Goal: Task Accomplishment & Management: Complete application form

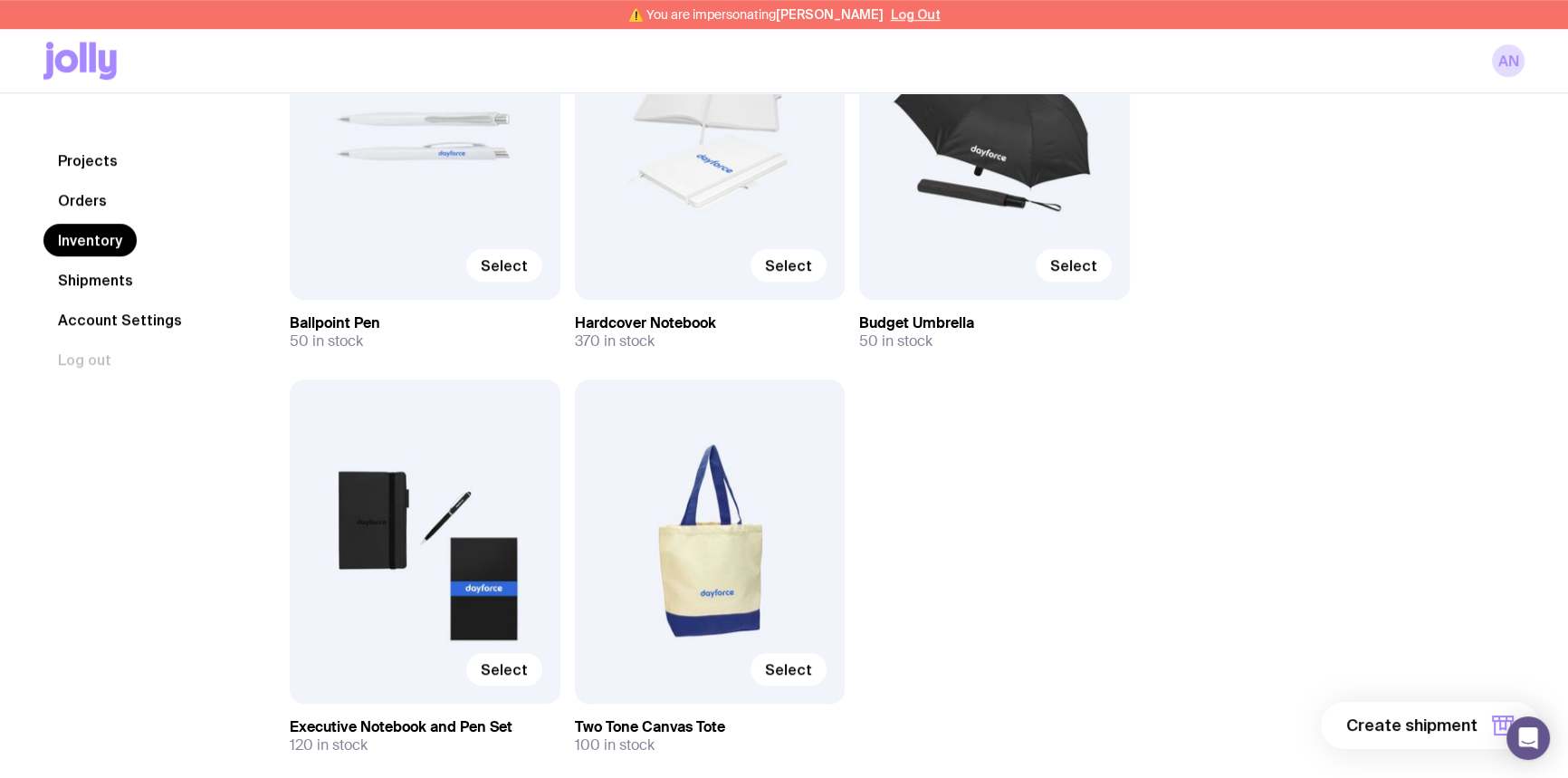
scroll to position [1470, 0]
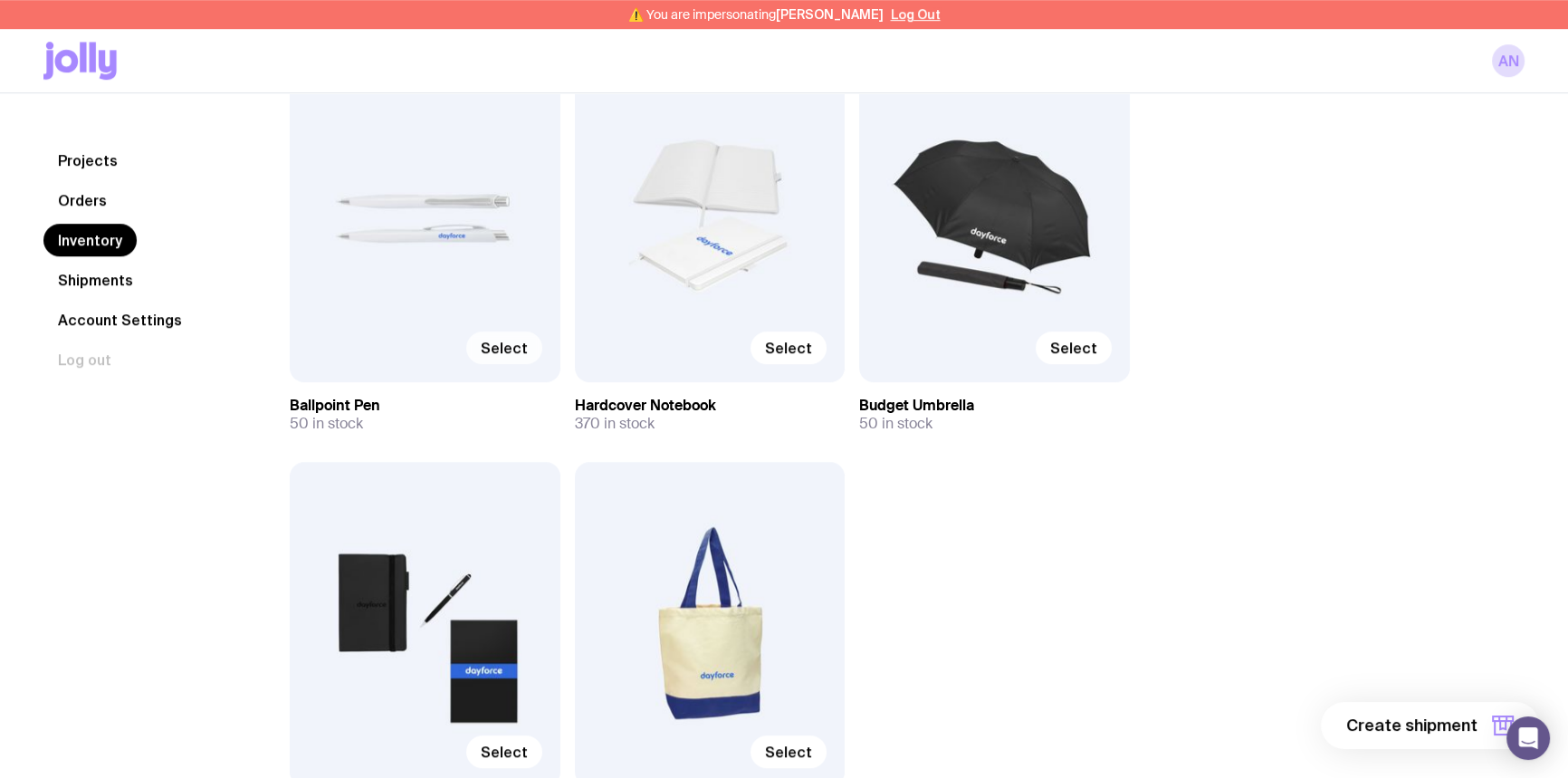
click at [516, 348] on span "Select" at bounding box center [504, 347] width 48 height 18
click at [0, 0] on input "Select" at bounding box center [0, 0] width 0 height 0
click at [476, 346] on span "Selected" at bounding box center [495, 347] width 65 height 18
click at [0, 0] on input "Selected" at bounding box center [0, 0] width 0 height 0
click at [814, 352] on label "Select" at bounding box center [788, 348] width 76 height 33
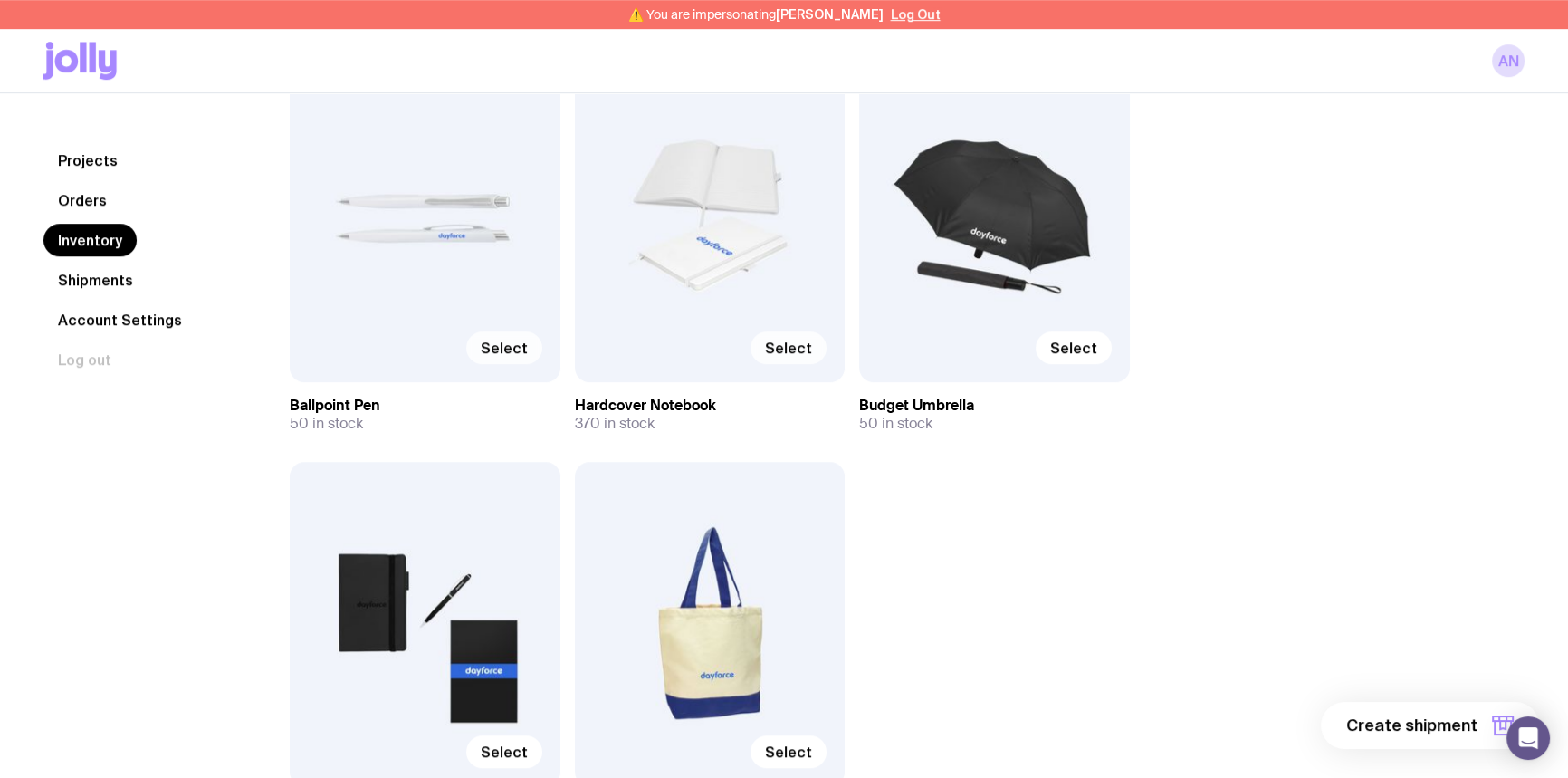
click at [0, 0] on input "Select" at bounding box center [0, 0] width 0 height 0
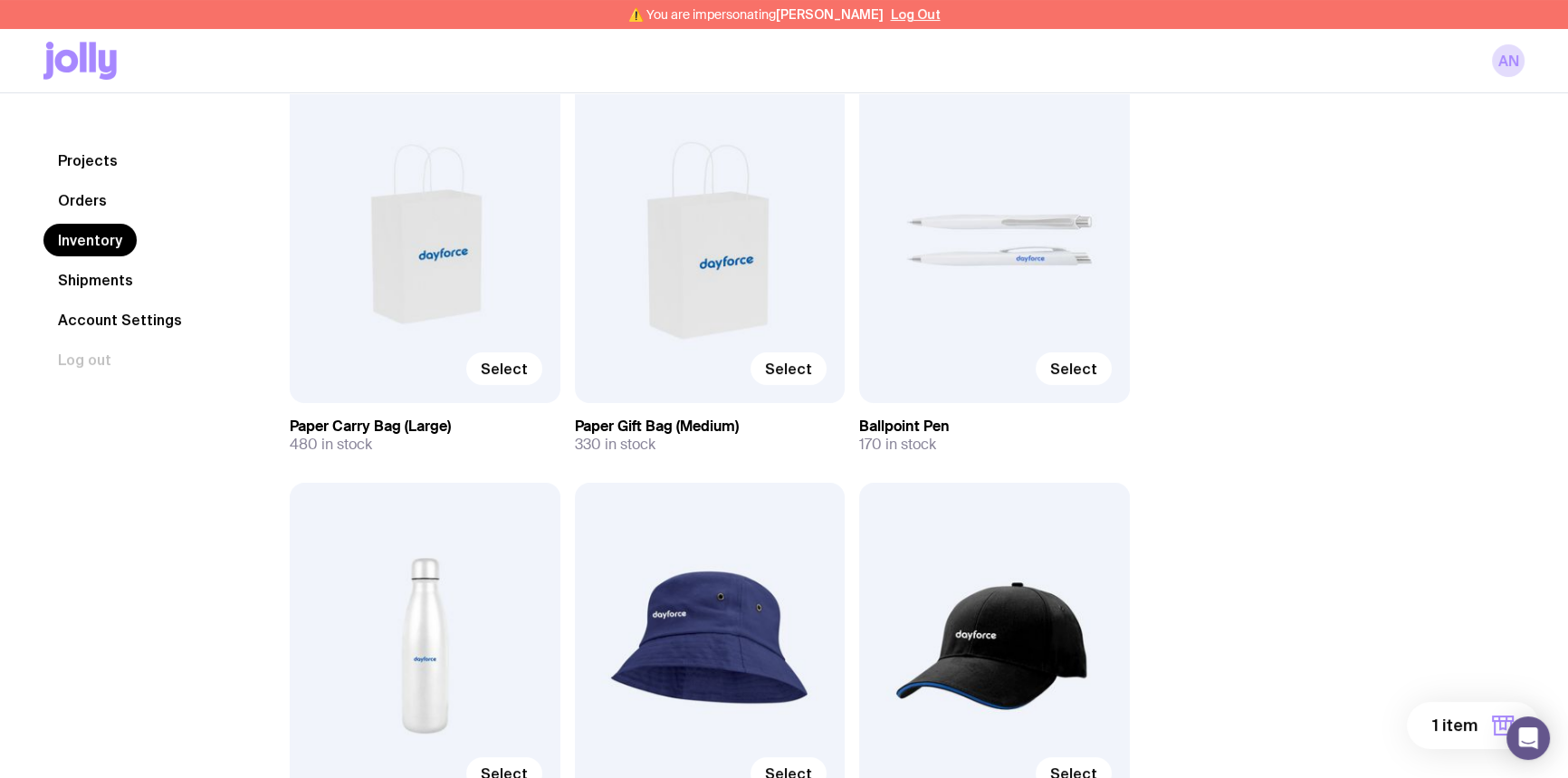
scroll to position [236, 0]
drag, startPoint x: 1074, startPoint y: 366, endPoint x: 1205, endPoint y: 410, distance: 138.2
click at [1073, 366] on span "Select" at bounding box center [1073, 369] width 48 height 18
click at [0, 0] on input "Select" at bounding box center [0, 0] width 0 height 0
click at [1439, 722] on span "2 items" at bounding box center [1448, 726] width 59 height 21
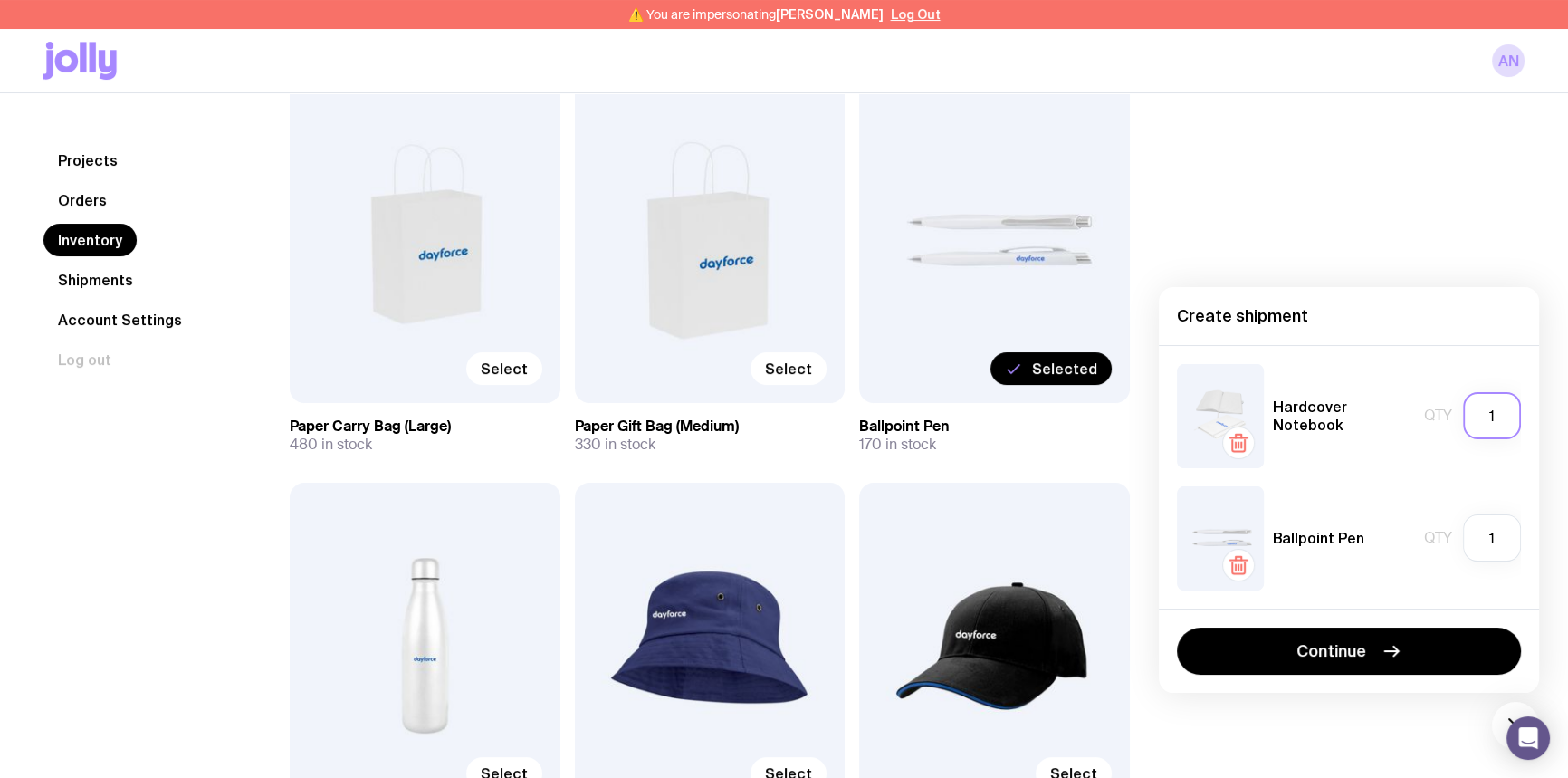
drag, startPoint x: 1505, startPoint y: 414, endPoint x: 1470, endPoint y: 414, distance: 35.0
click at [1470, 414] on input "1" at bounding box center [1492, 415] width 58 height 48
type input "60"
drag, startPoint x: 1492, startPoint y: 537, endPoint x: 1471, endPoint y: 537, distance: 21.0
click at [1471, 537] on input "1" at bounding box center [1492, 537] width 58 height 48
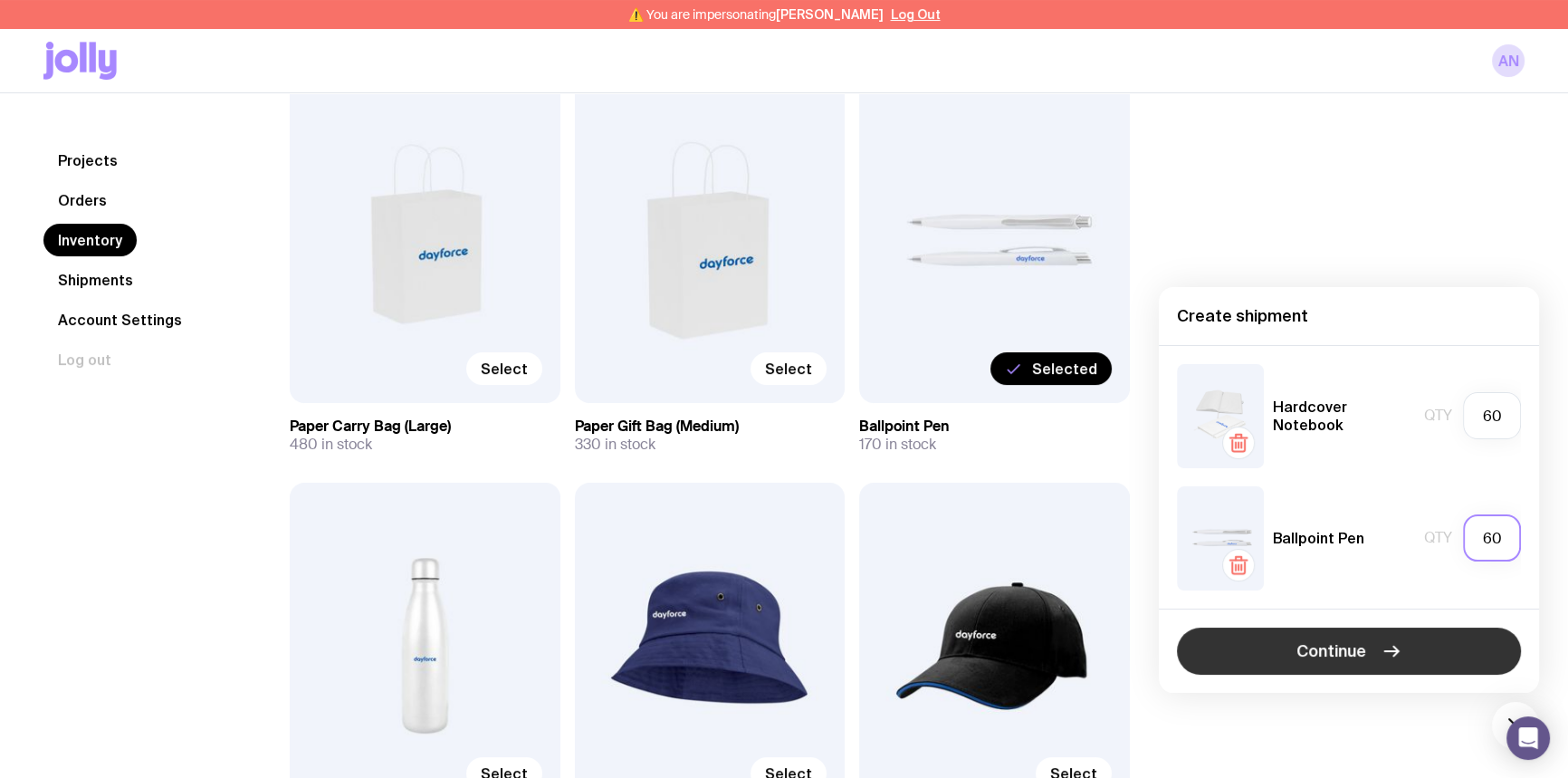
type input "60"
click at [1316, 655] on span "Continue" at bounding box center [1331, 651] width 70 height 21
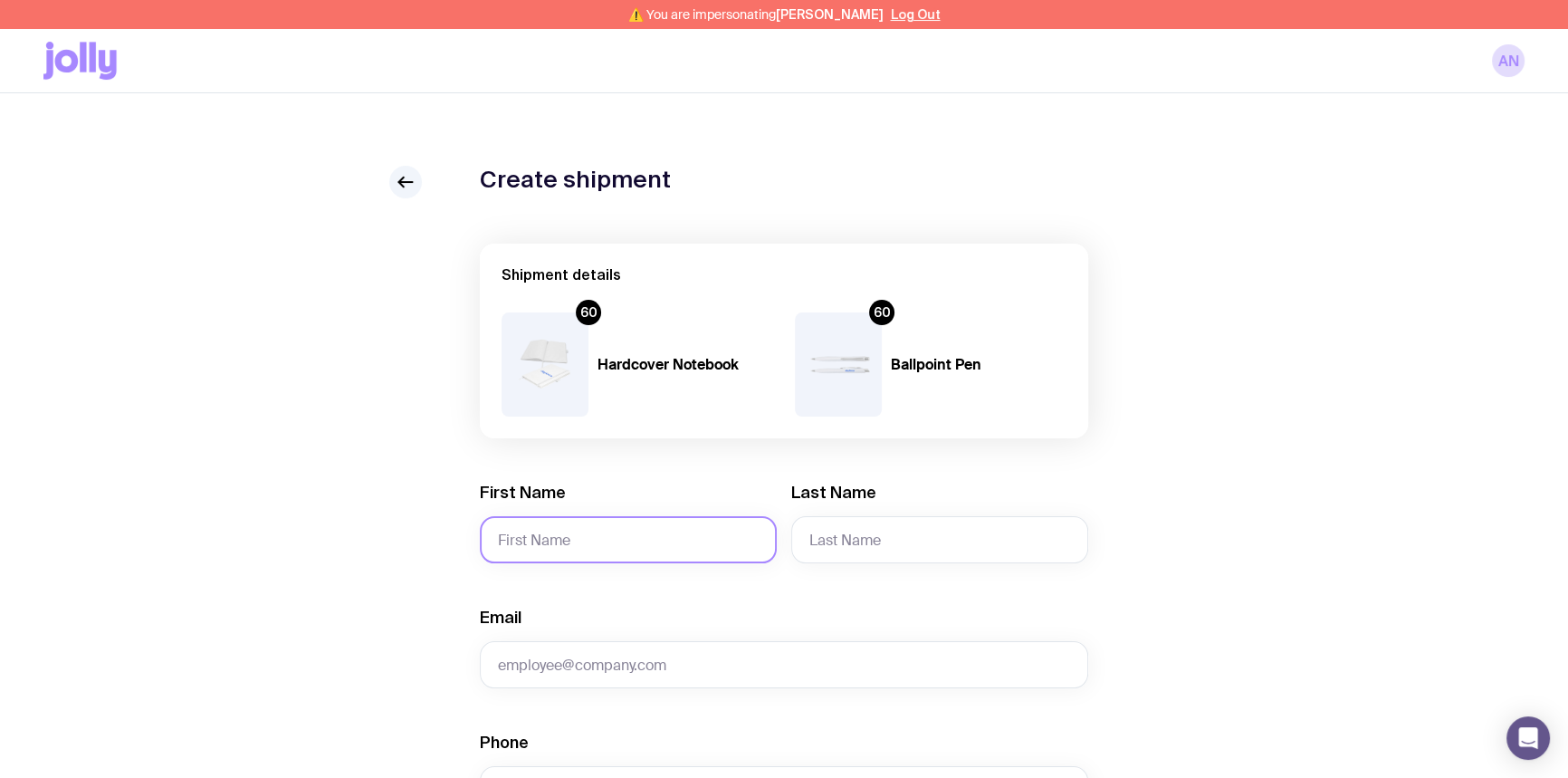
click at [552, 536] on input "First Name" at bounding box center [628, 539] width 297 height 48
type input "[PERSON_NAME]"
click at [897, 542] on input "Last Name" at bounding box center [940, 539] width 297 height 48
paste input "[PERSON_NAME]"
drag, startPoint x: 860, startPoint y: 538, endPoint x: 711, endPoint y: 552, distance: 149.7
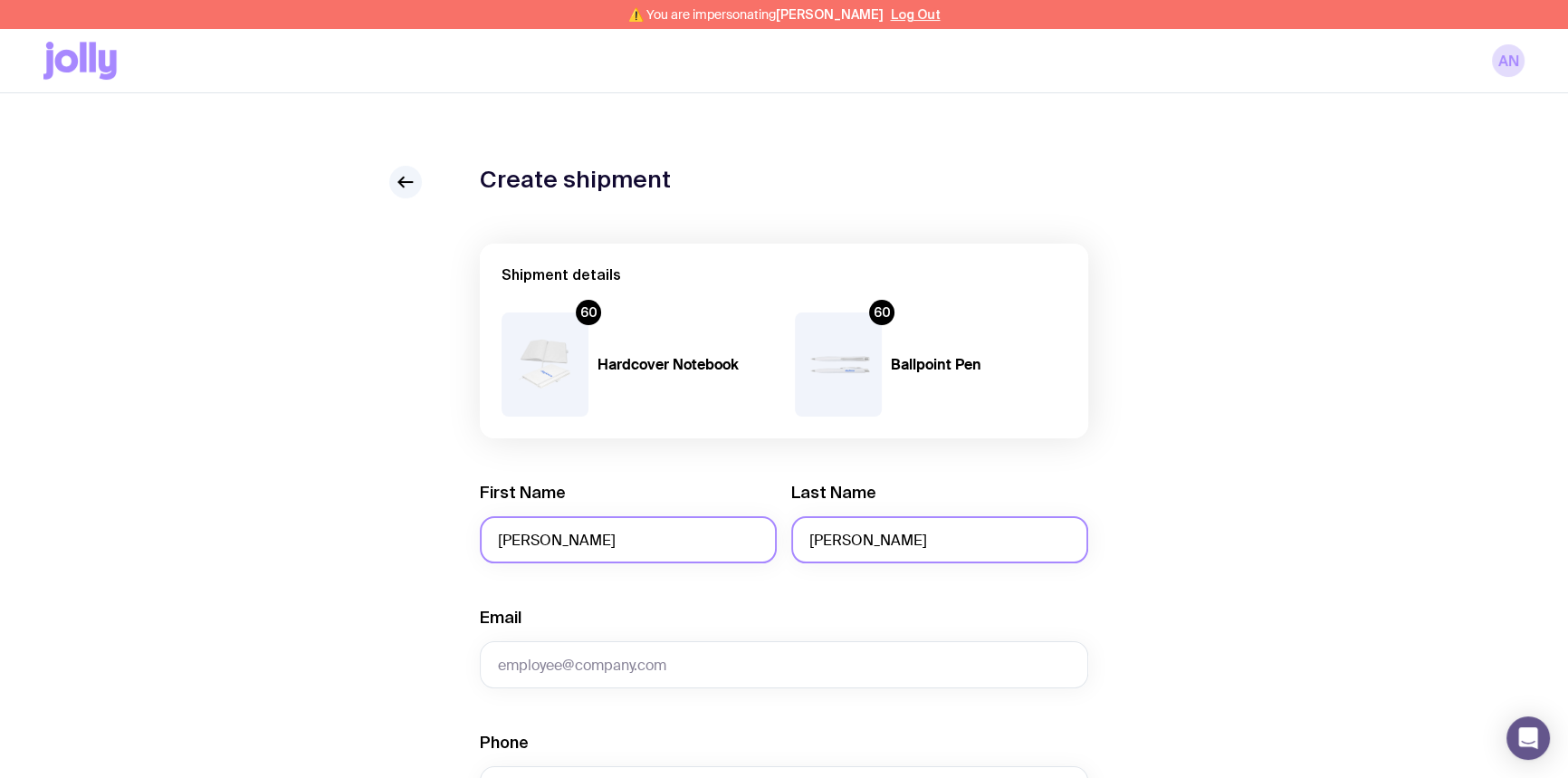
click at [711, 552] on div "First Name [PERSON_NAME] Last Name [PERSON_NAME]" at bounding box center [784, 523] width 608 height 81
type input "[PERSON_NAME]"
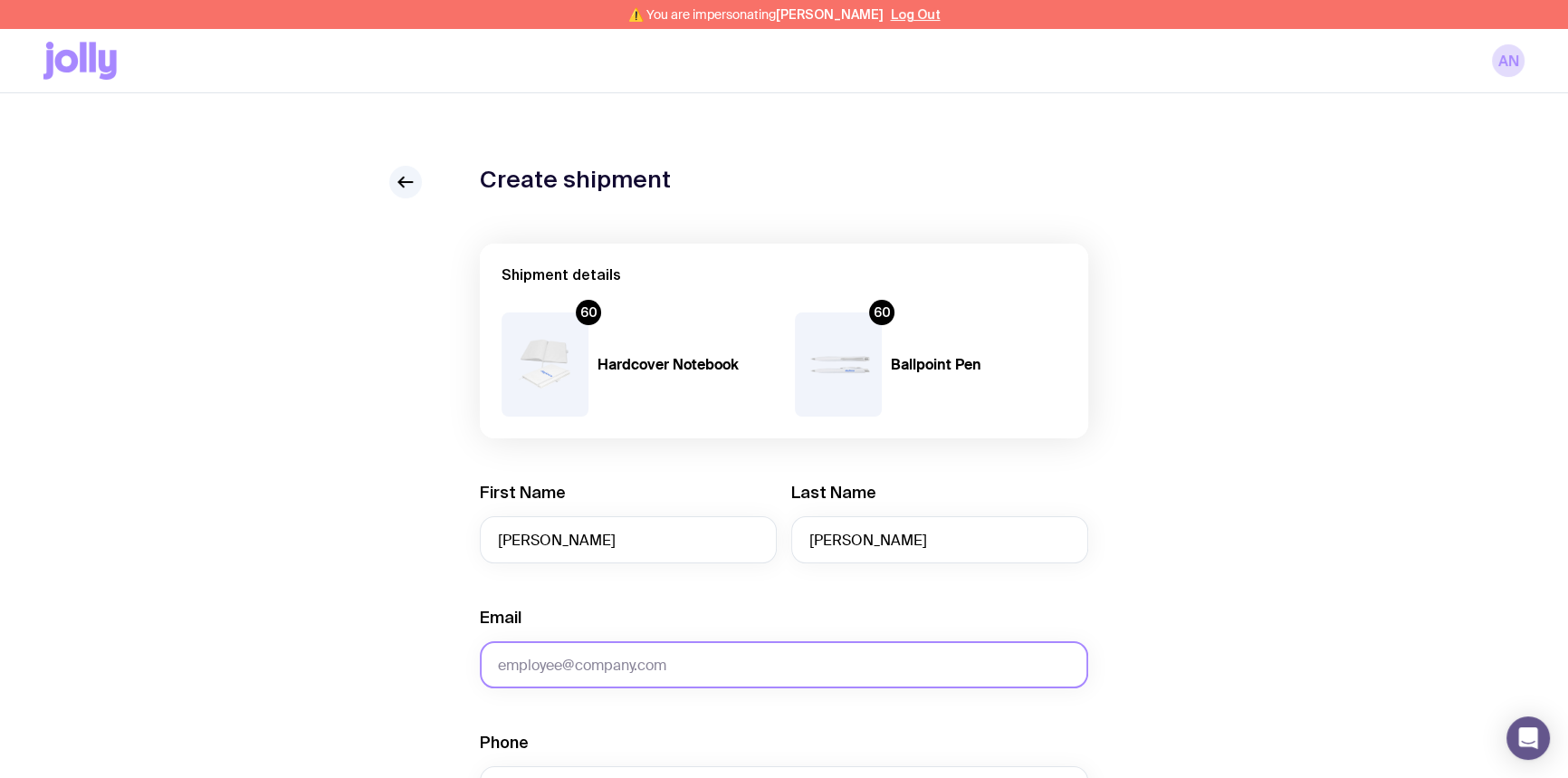
click at [590, 671] on input "Email" at bounding box center [784, 665] width 608 height 48
paste input "[PERSON_NAME][EMAIL_ADDRESS][PERSON_NAME][DOMAIN_NAME]"
type input "[PERSON_NAME][EMAIL_ADDRESS][PERSON_NAME][DOMAIN_NAME]"
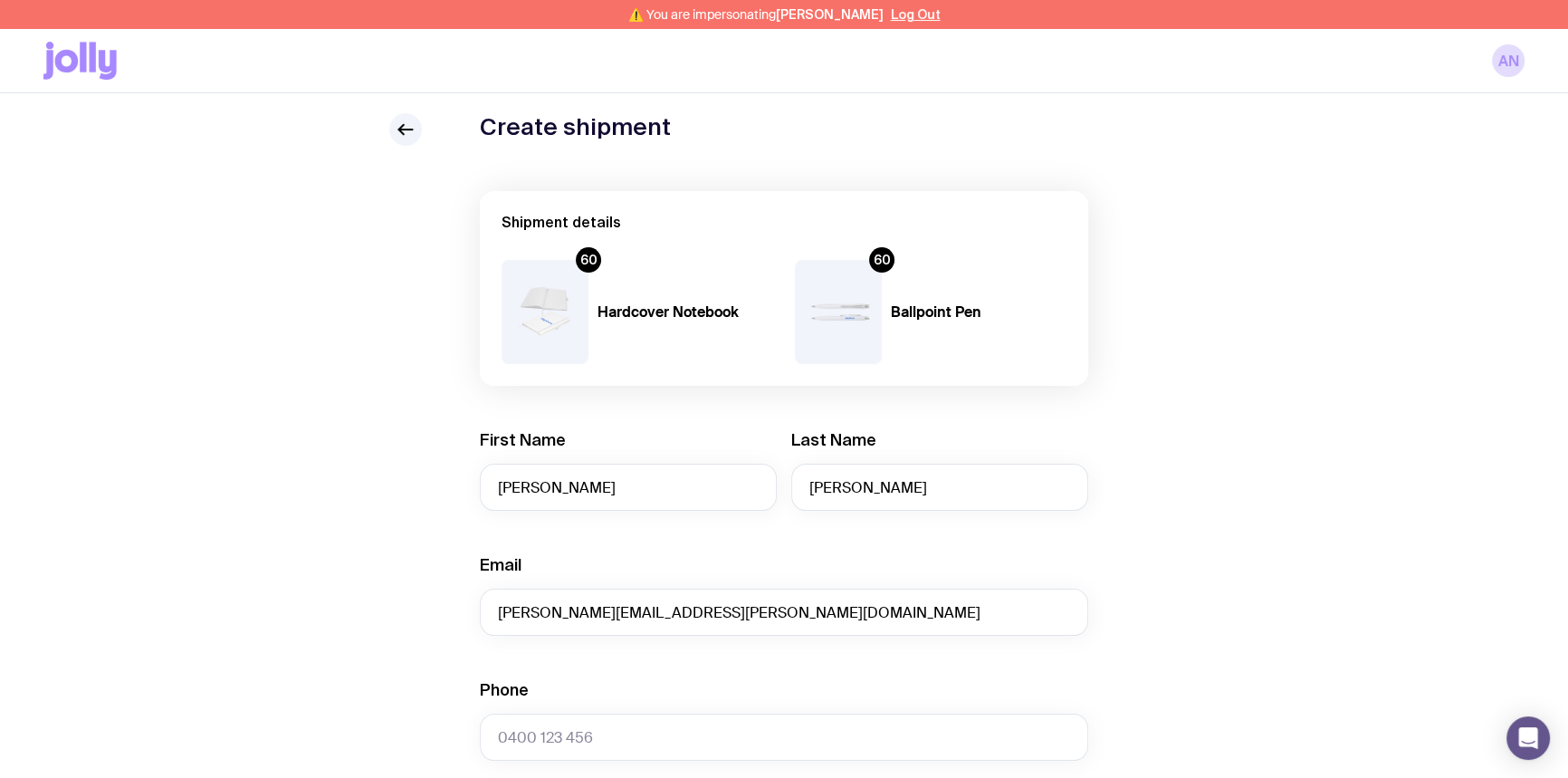
scroll to position [81, 0]
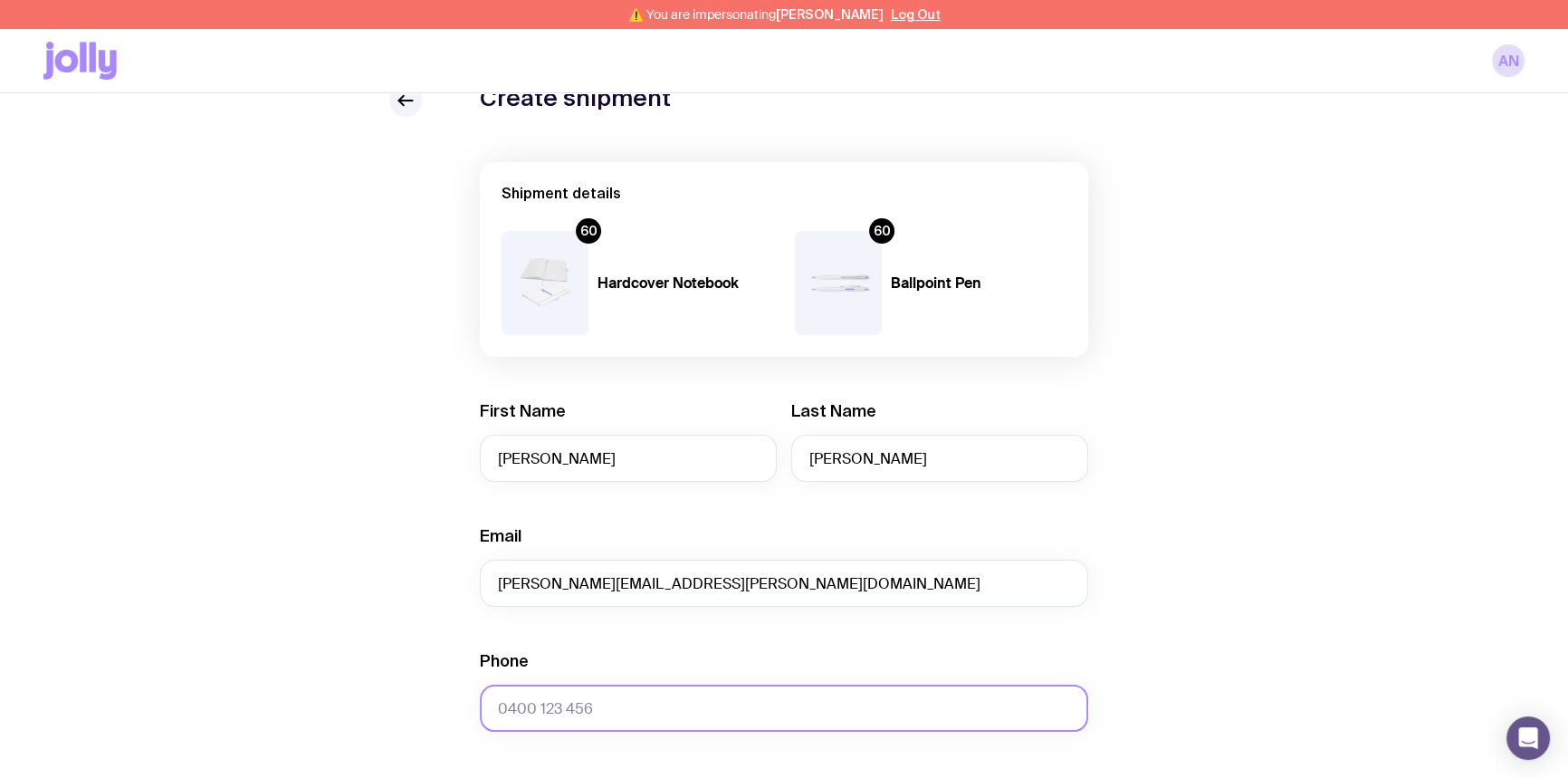
click at [567, 713] on input "Phone" at bounding box center [784, 708] width 608 height 48
paste input "448 052 437"
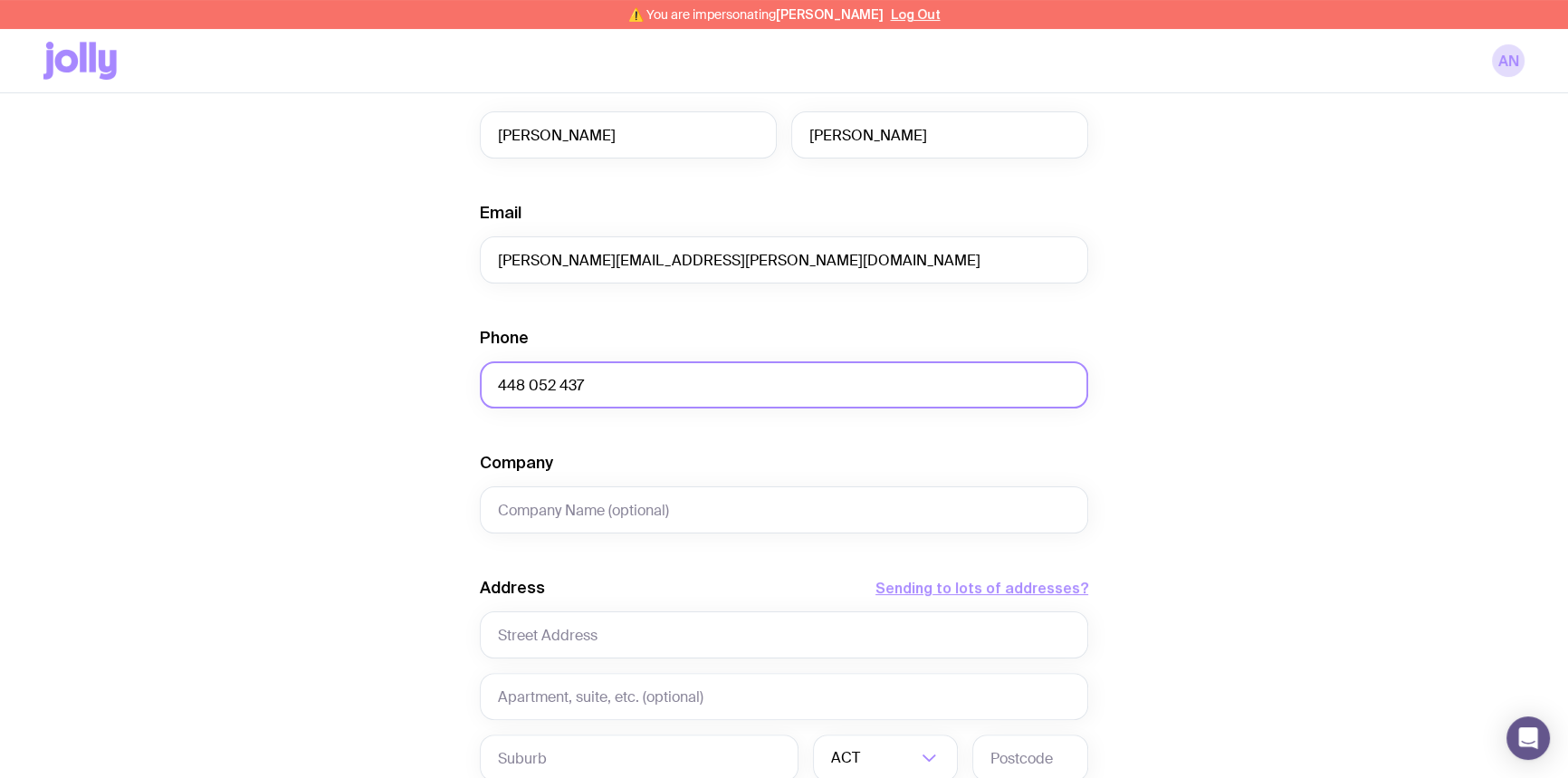
scroll to position [411, 0]
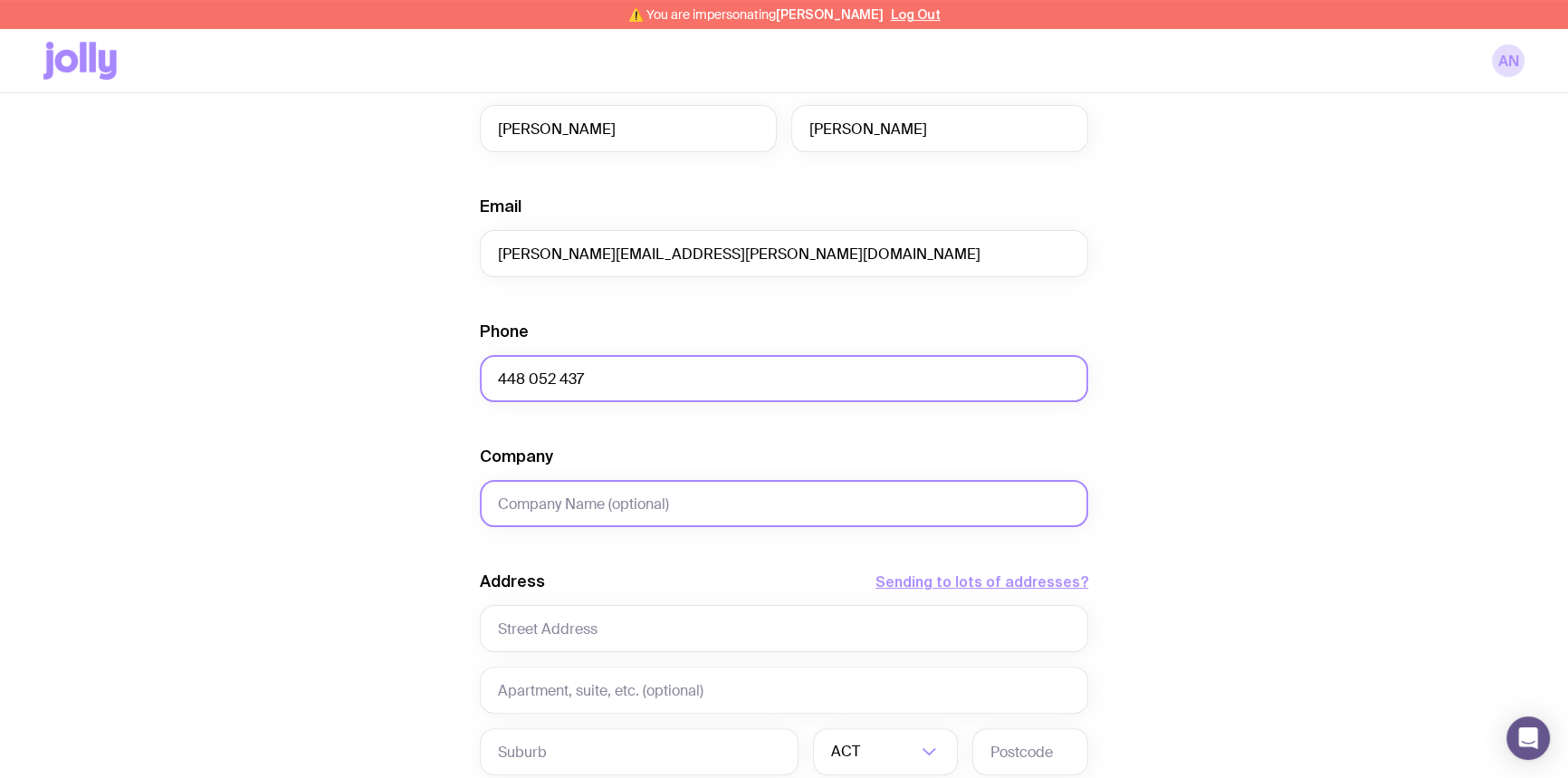
type input "448 052 437"
click at [540, 503] on input "Company" at bounding box center [784, 503] width 608 height 48
type input "Dayforce"
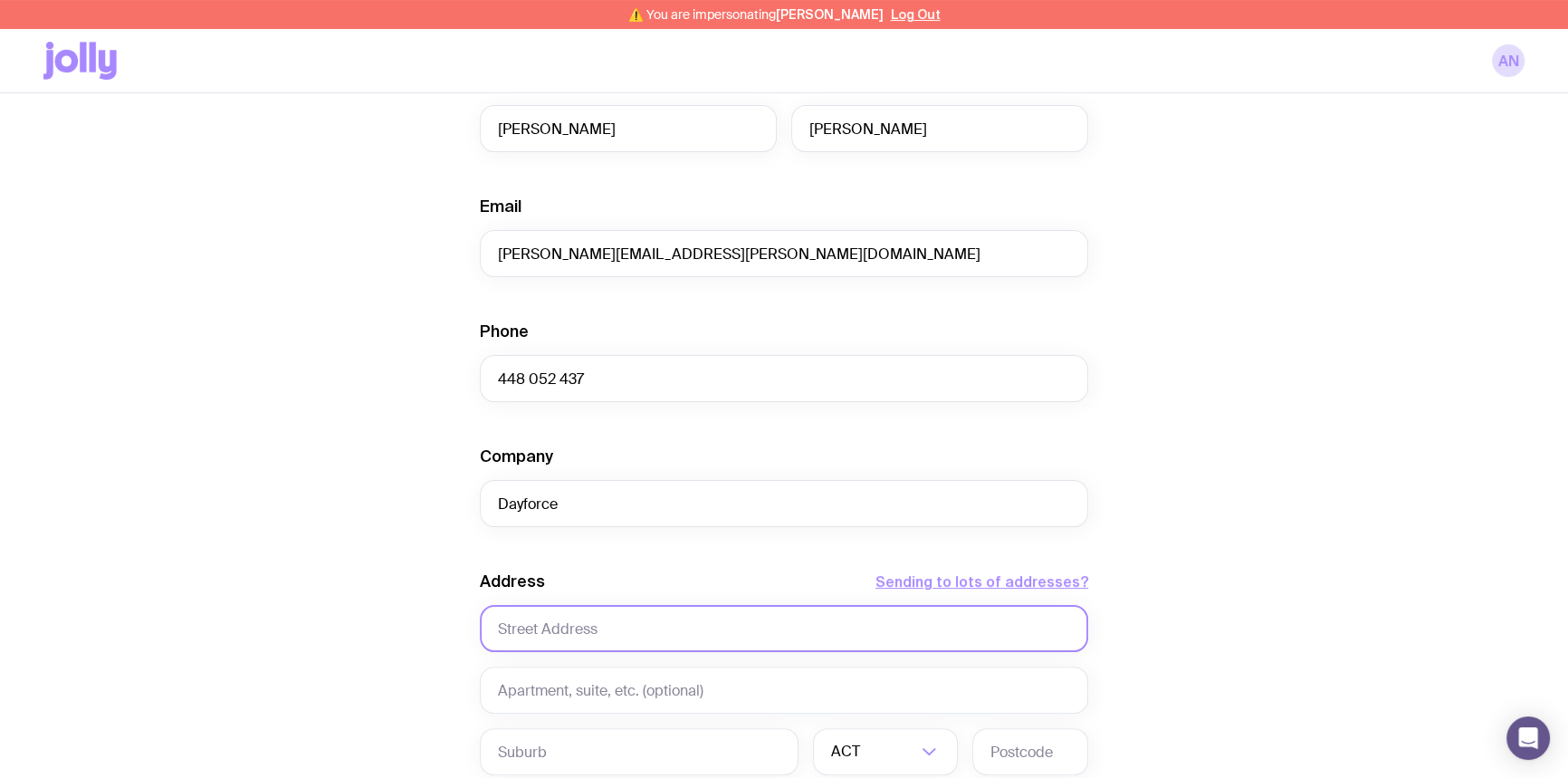
click at [560, 629] on input "text" at bounding box center [784, 629] width 608 height 48
click at [526, 631] on input "text" at bounding box center [784, 629] width 608 height 48
paste input "12th Floor"
click at [574, 624] on input "12th Floor" at bounding box center [784, 629] width 608 height 48
paste input "[STREET_ADDRESS][PERSON_NAME]"
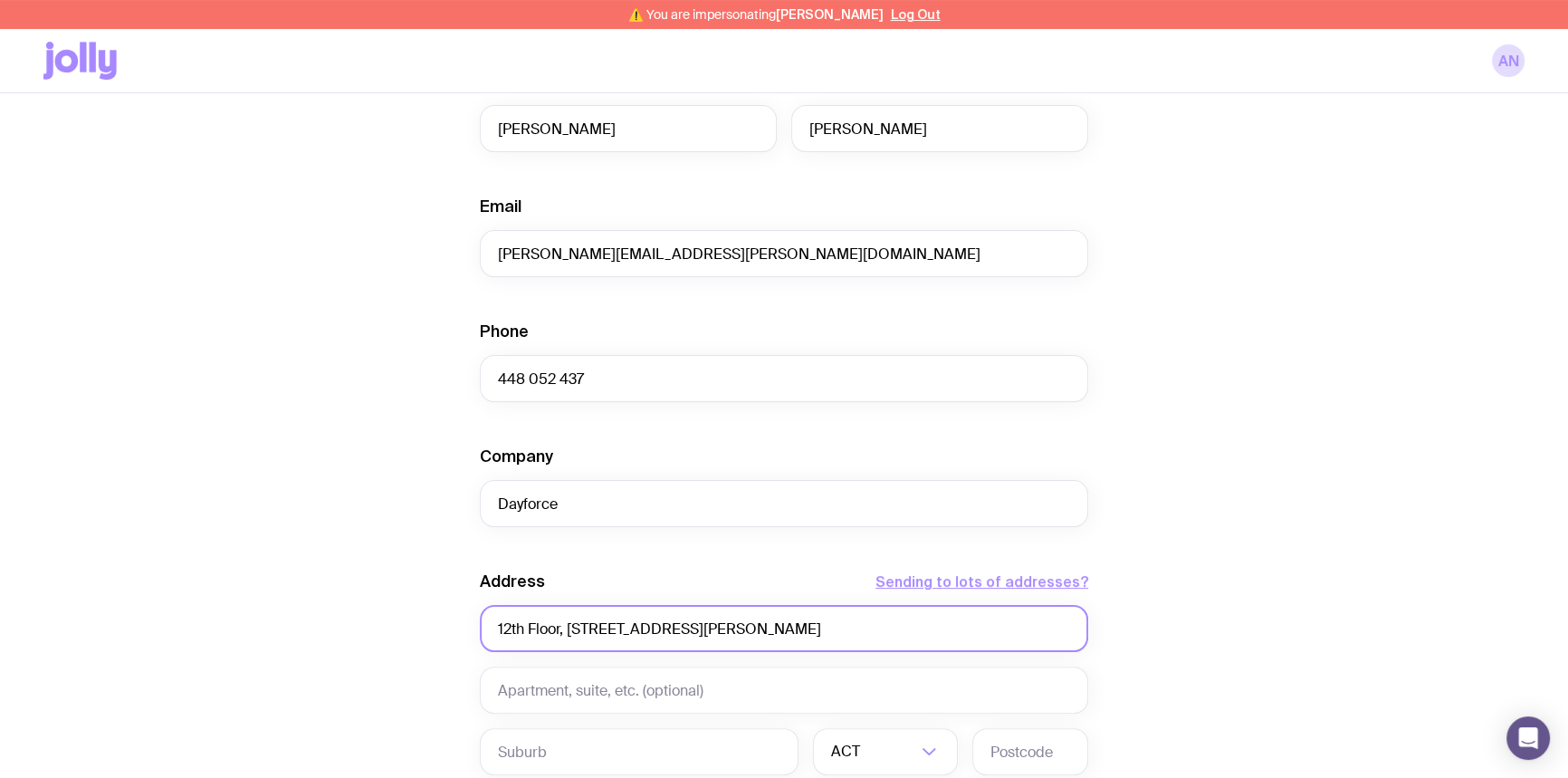
type input "12th Floor, [STREET_ADDRESS][PERSON_NAME]"
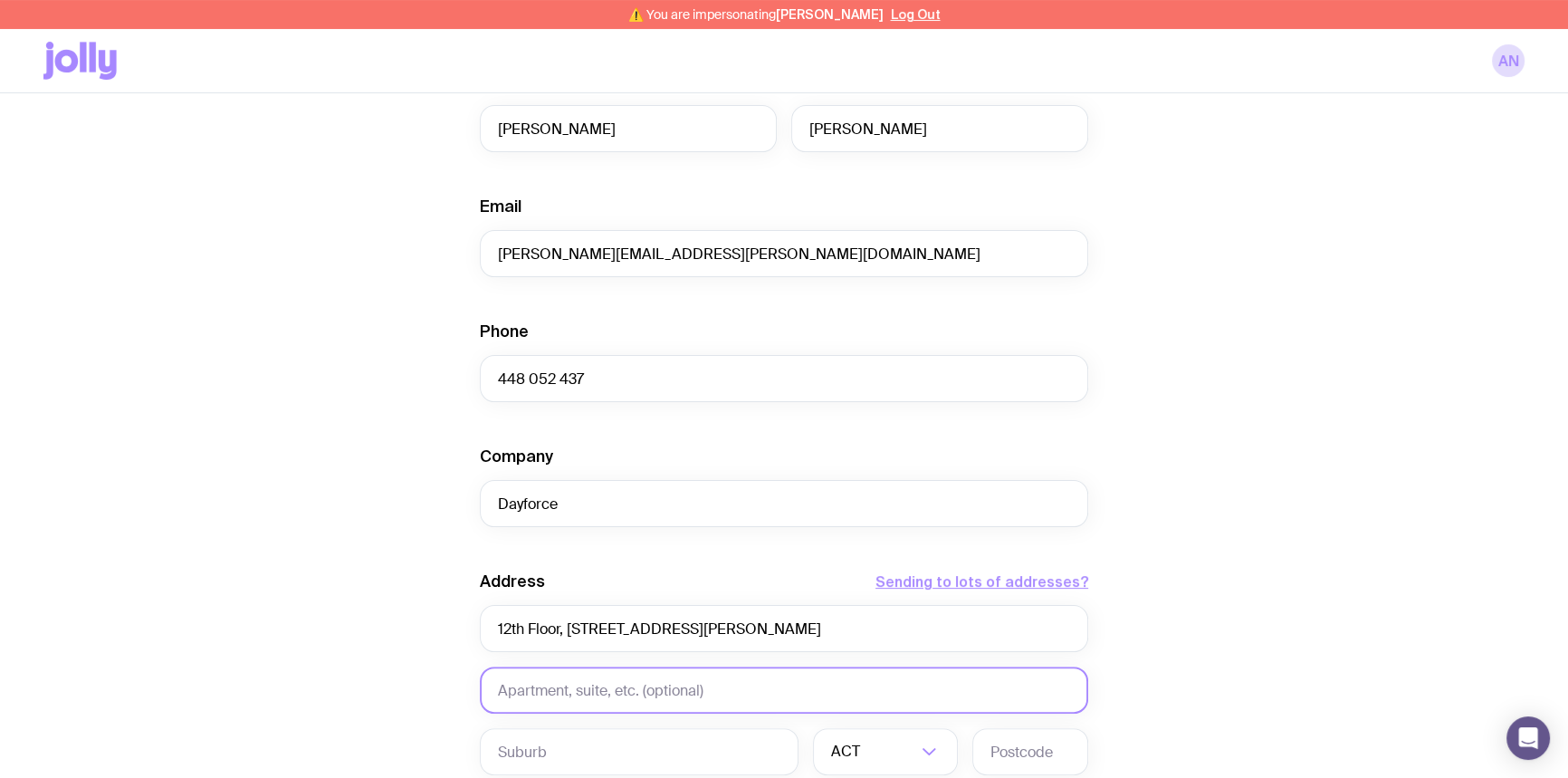
click at [545, 692] on input "text" at bounding box center [784, 690] width 608 height 48
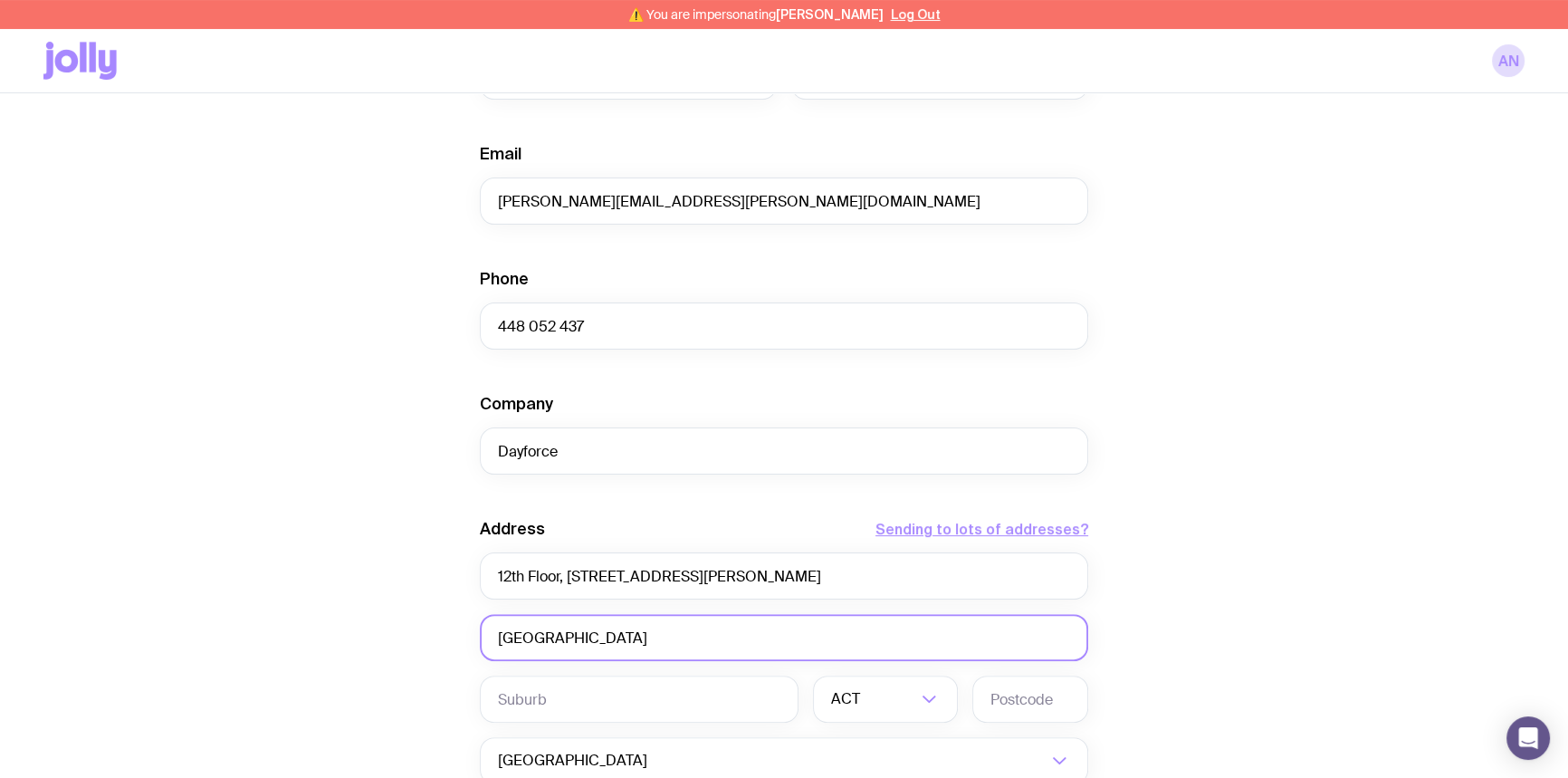
scroll to position [494, 0]
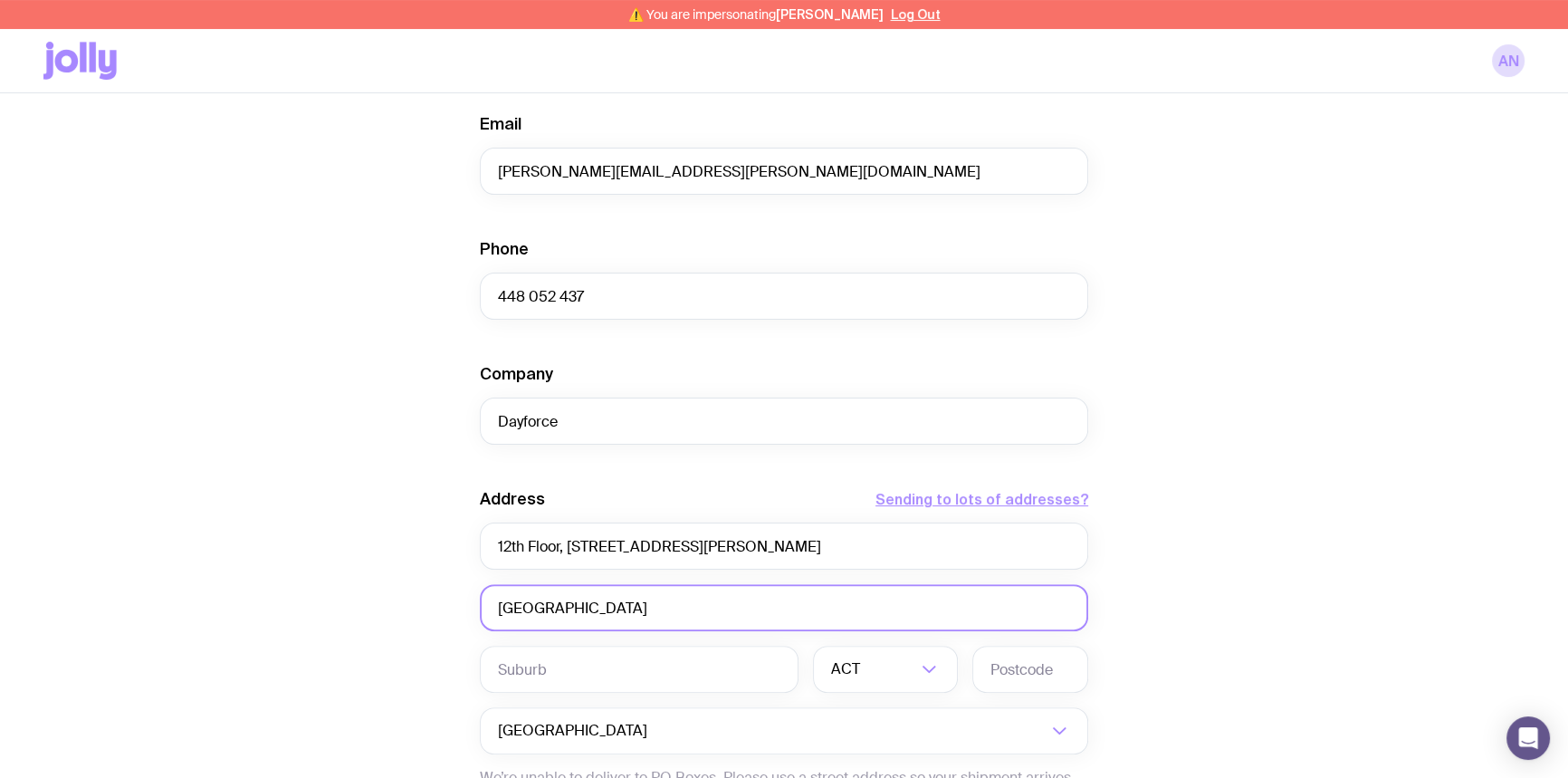
type input "[GEOGRAPHIC_DATA]"
click at [561, 667] on input "text" at bounding box center [639, 669] width 319 height 48
paste input "[GEOGRAPHIC_DATA]"
type input "[GEOGRAPHIC_DATA]"
click at [890, 680] on input "Search for option" at bounding box center [874, 669] width 85 height 48
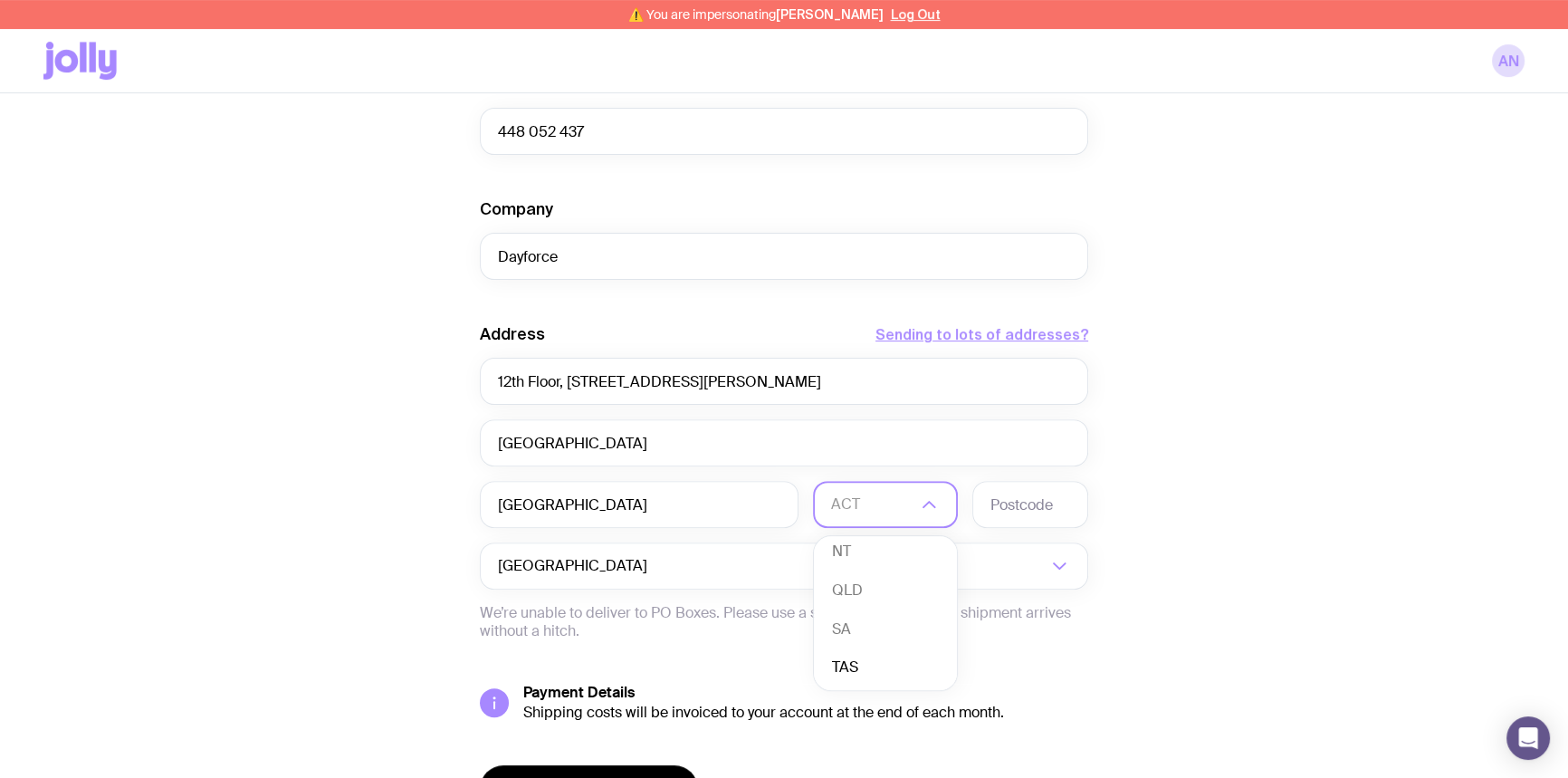
scroll to position [165, 0]
click at [862, 625] on li "VIC" at bounding box center [884, 628] width 143 height 39
click at [1001, 511] on input "text" at bounding box center [1030, 504] width 115 height 48
type input "3000"
click at [1250, 470] on div "Create shipment Shipment details 60 Hardcover Notebook 60 Ballpoint Pen First N…" at bounding box center [784, 196] width 1481 height 1378
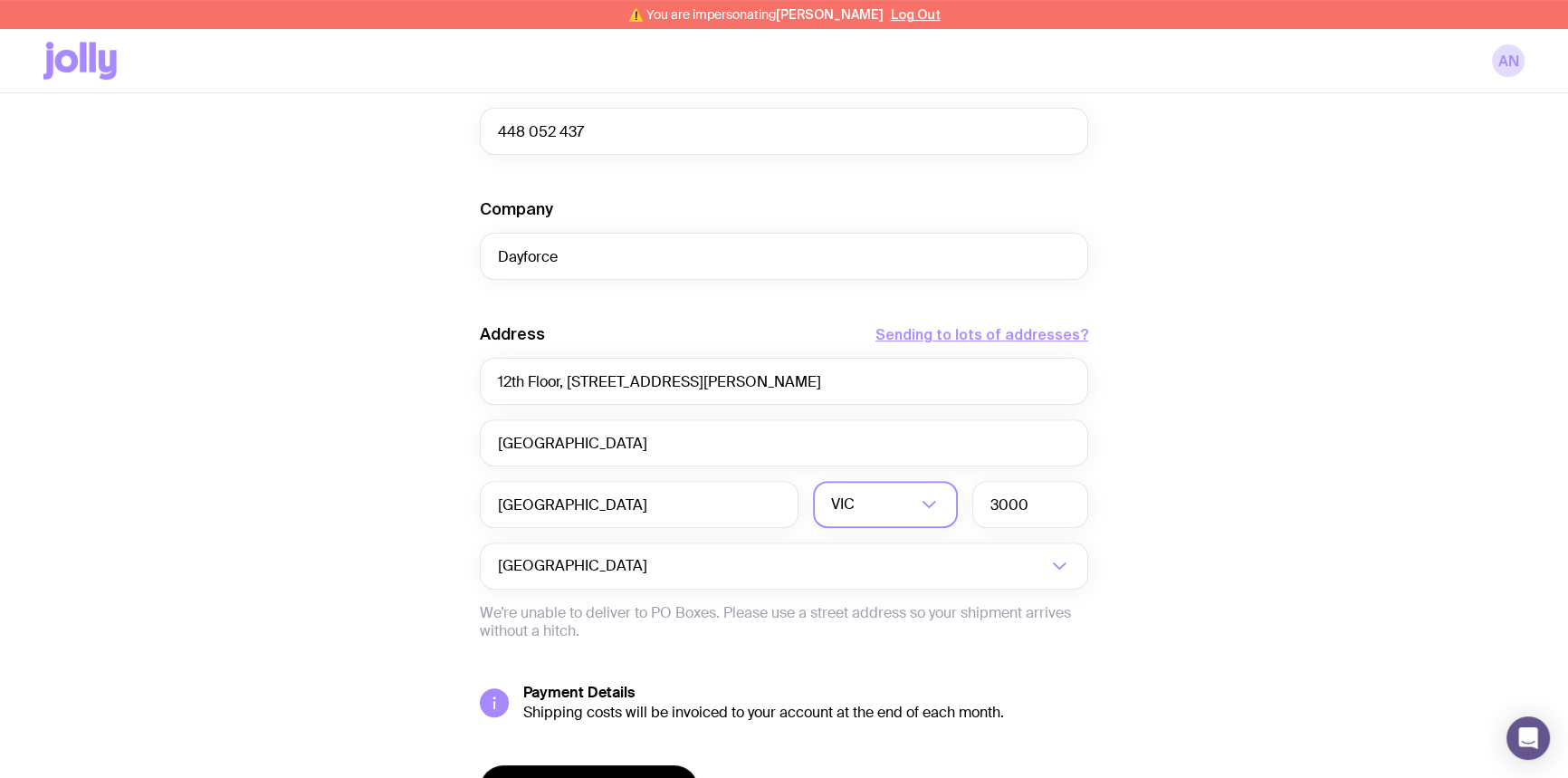
click at [1347, 434] on div "Create shipment Shipment details 60 Hardcover Notebook 60 Ballpoint Pen First N…" at bounding box center [784, 196] width 1481 height 1378
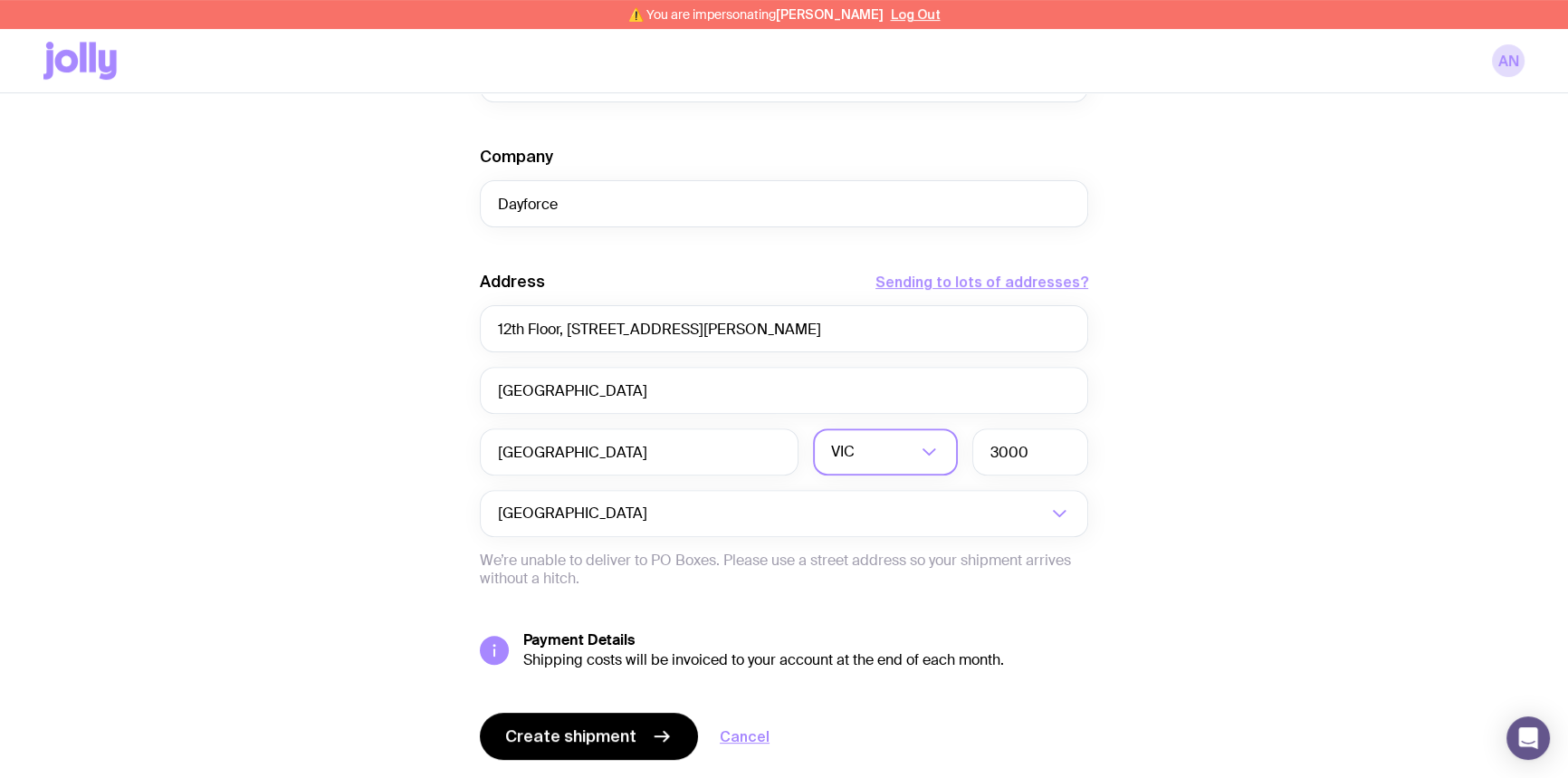
scroll to position [741, 0]
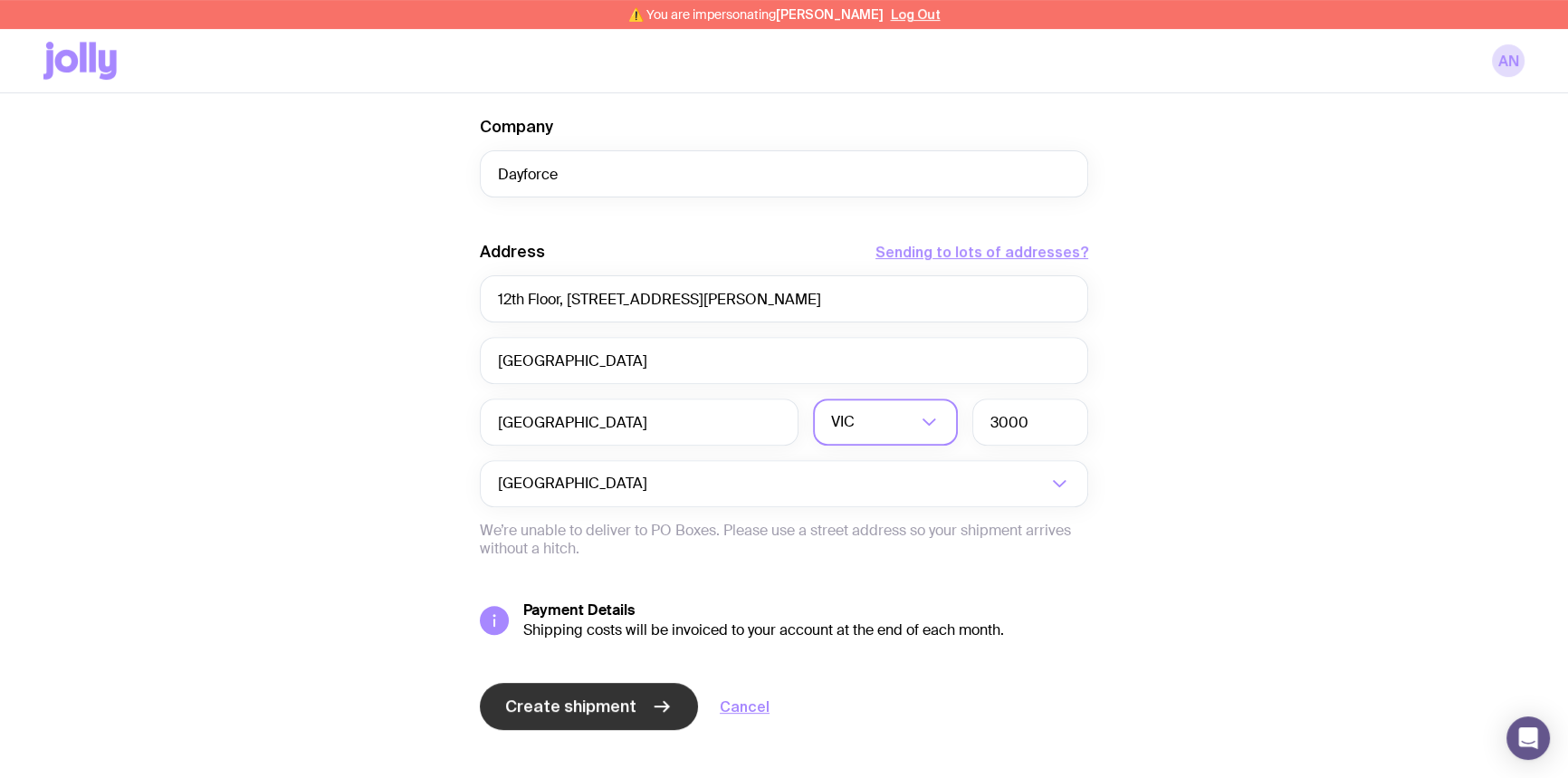
click at [580, 714] on span "Create shipment" at bounding box center [570, 706] width 131 height 21
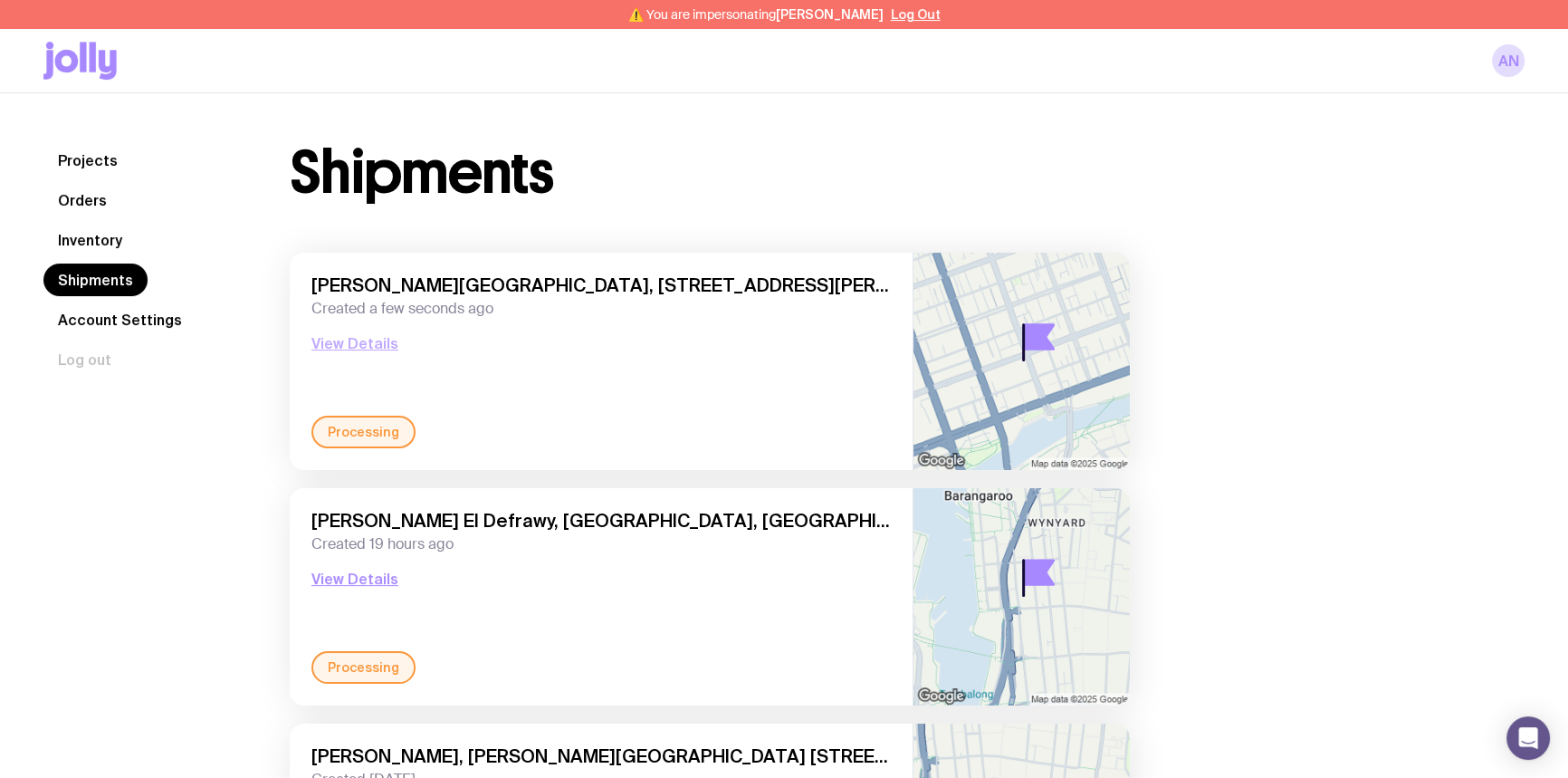
click at [345, 339] on button "View Details" at bounding box center [355, 343] width 87 height 21
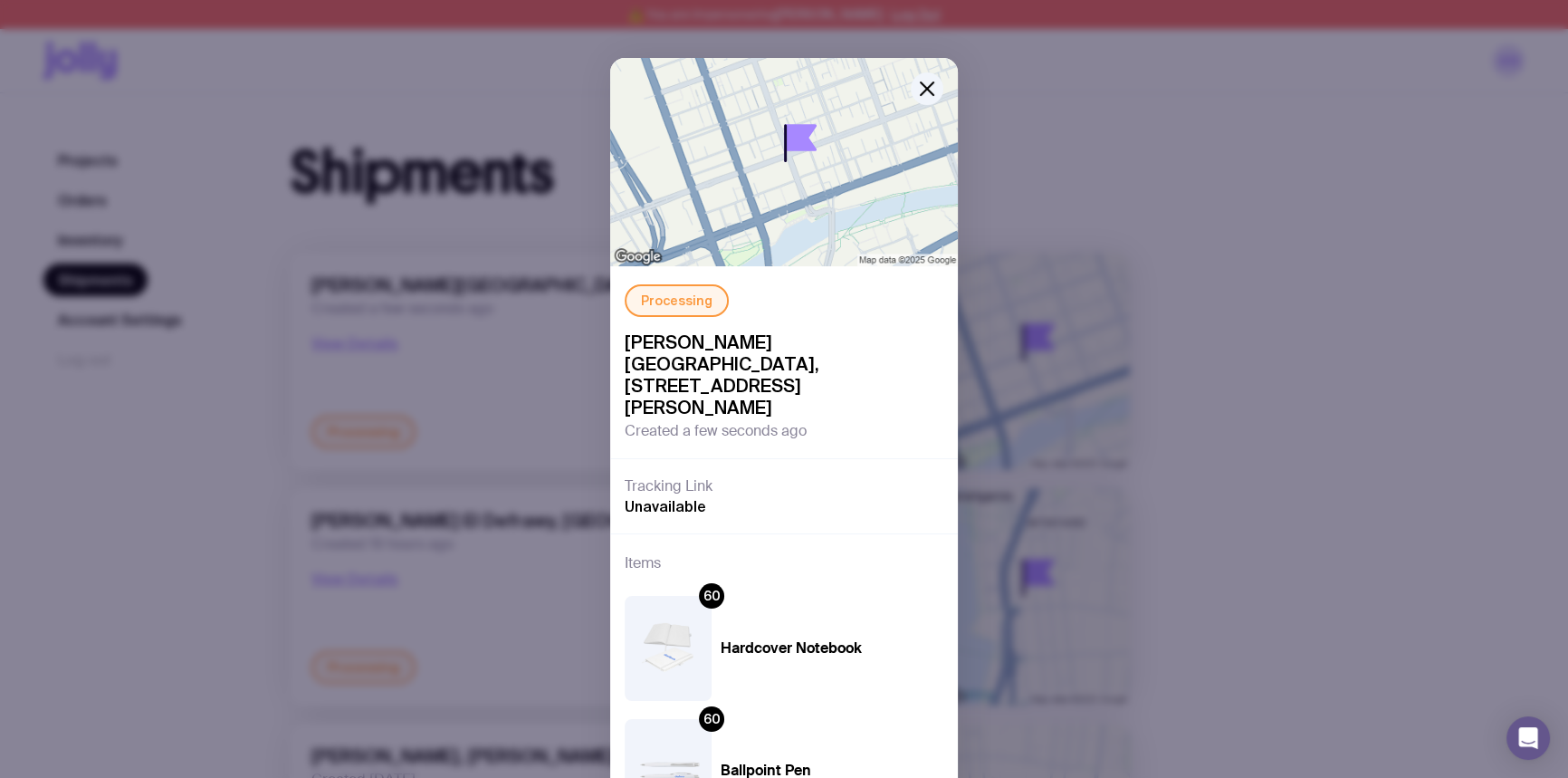
click at [1330, 241] on div "Processing [PERSON_NAME][GEOGRAPHIC_DATA], [STREET_ADDRESS][PERSON_NAME] Create…" at bounding box center [784, 389] width 1568 height 778
